Goal: Find specific fact

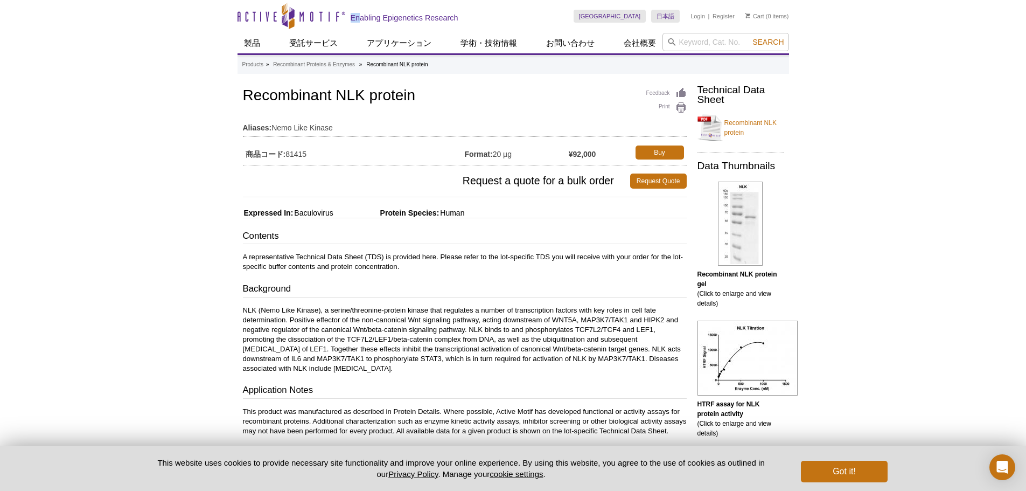
drag, startPoint x: 232, startPoint y: 17, endPoint x: 362, endPoint y: 20, distance: 130.4
drag, startPoint x: 245, startPoint y: 98, endPoint x: 423, endPoint y: 93, distance: 178.9
click at [423, 93] on h1 "Recombinant NLK protein" at bounding box center [465, 96] width 444 height 18
copy h1 "Recombinant NLK protein"
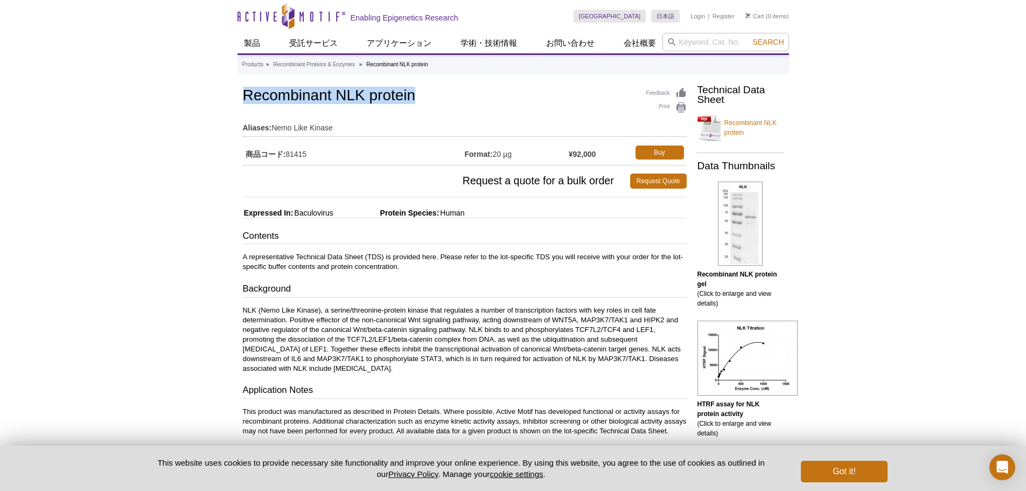
drag, startPoint x: 287, startPoint y: 152, endPoint x: 312, endPoint y: 156, distance: 26.1
click at [312, 156] on td "商品コード: 81415" at bounding box center [354, 152] width 222 height 19
click at [304, 159] on td "商品コード: 81415" at bounding box center [354, 152] width 222 height 19
click at [290, 155] on td "商品コード: 81415" at bounding box center [354, 152] width 222 height 19
click at [283, 171] on h3 "Request a quote for a bulk order Request Quote" at bounding box center [465, 181] width 444 height 26
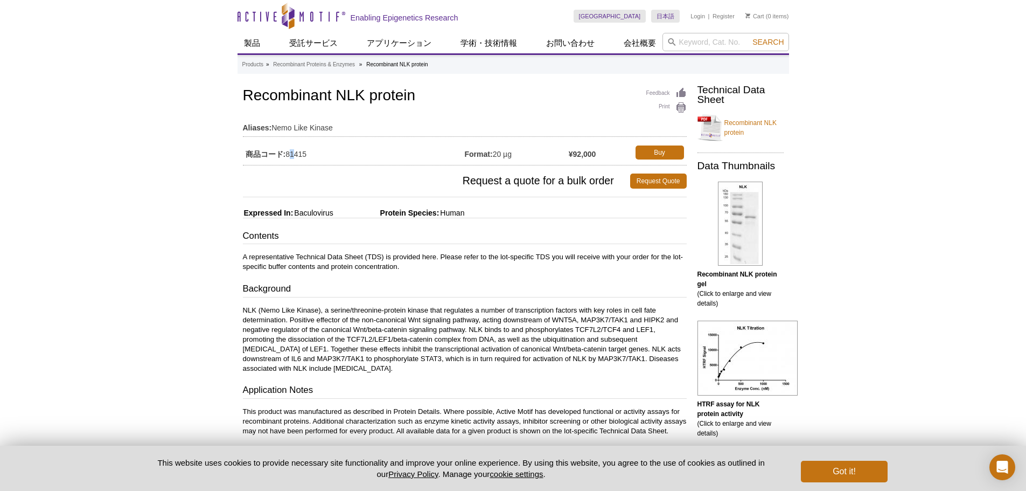
click at [290, 153] on td "商品コード: 81415" at bounding box center [354, 152] width 222 height 19
click at [307, 151] on td "商品コード: 81415" at bounding box center [354, 152] width 222 height 19
drag, startPoint x: 288, startPoint y: 156, endPoint x: 309, endPoint y: 156, distance: 21.5
click at [309, 156] on td "商品コード: 81415" at bounding box center [354, 152] width 222 height 19
copy td "81415"
